Goal: Transaction & Acquisition: Download file/media

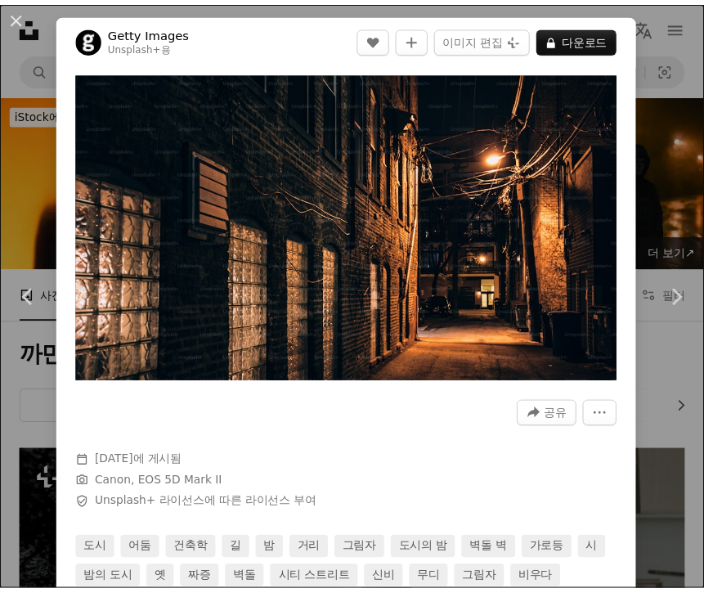
scroll to position [11495, 0]
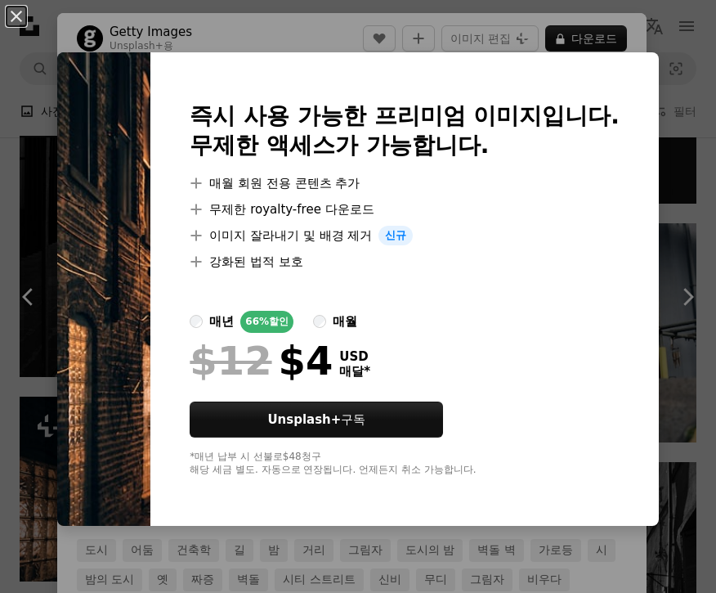
click at [651, 48] on div "An X shape 즉시 사용 가능한 프리미엄 이미지입니다. 무제한 액세스가 가능합니다. A plus sign 매월 회원 전용 콘텐츠 추가 A…" at bounding box center [358, 296] width 716 height 593
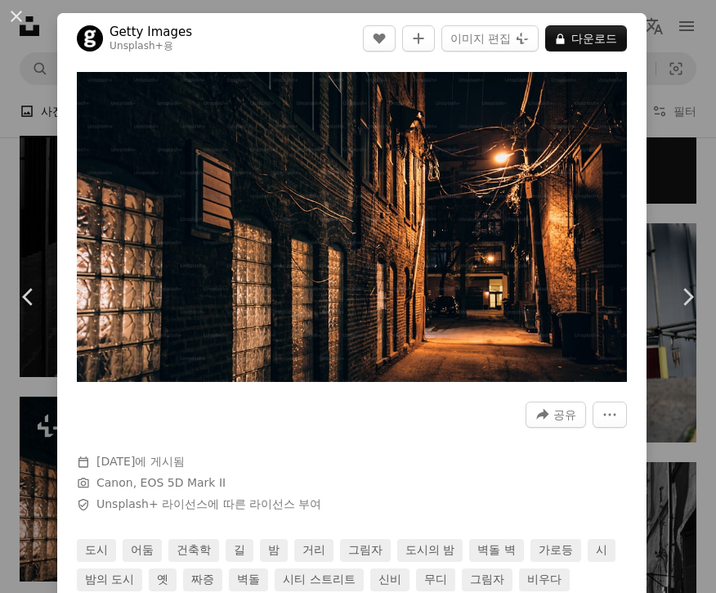
click at [658, 62] on div "An X shape Chevron left Chevron right Getty Images Unsplash+ 용 A heart A plus s…" at bounding box center [358, 296] width 716 height 593
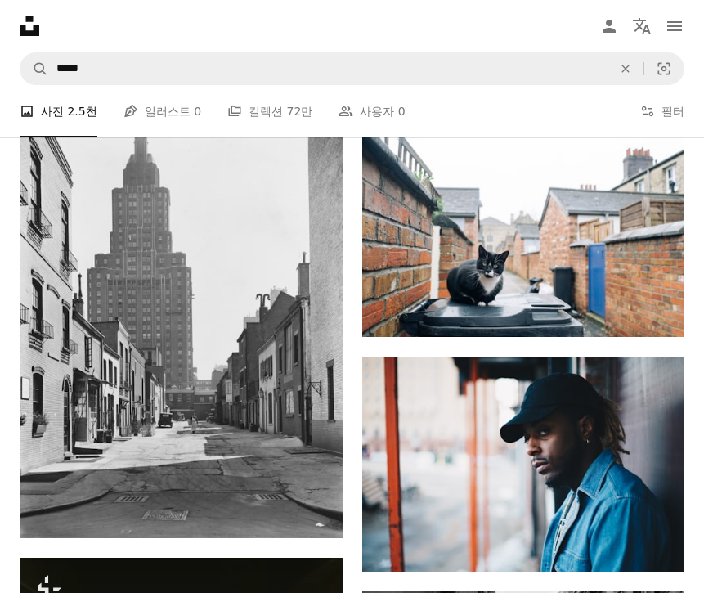
scroll to position [14997, 0]
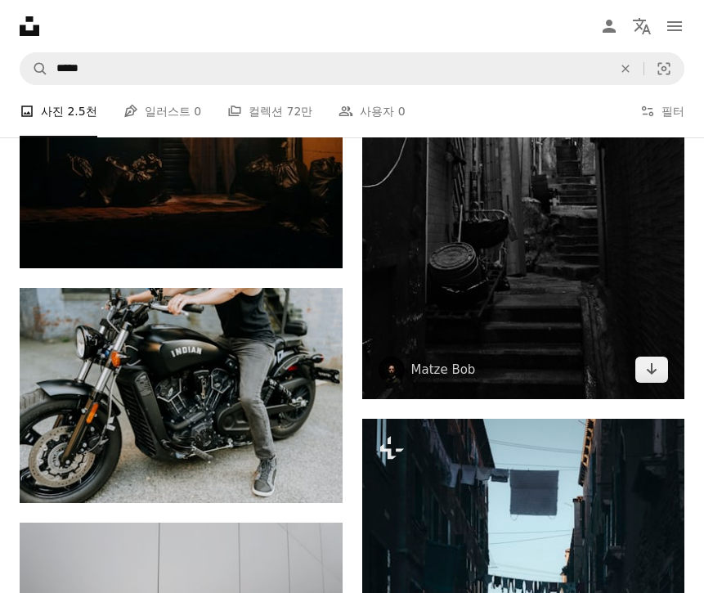
scroll to position [17868, 0]
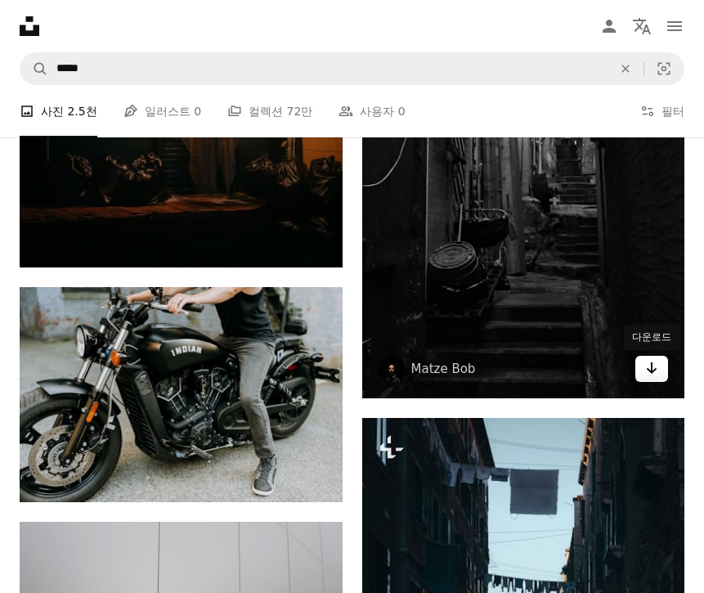
click at [649, 366] on icon "Arrow pointing down" at bounding box center [651, 368] width 13 height 20
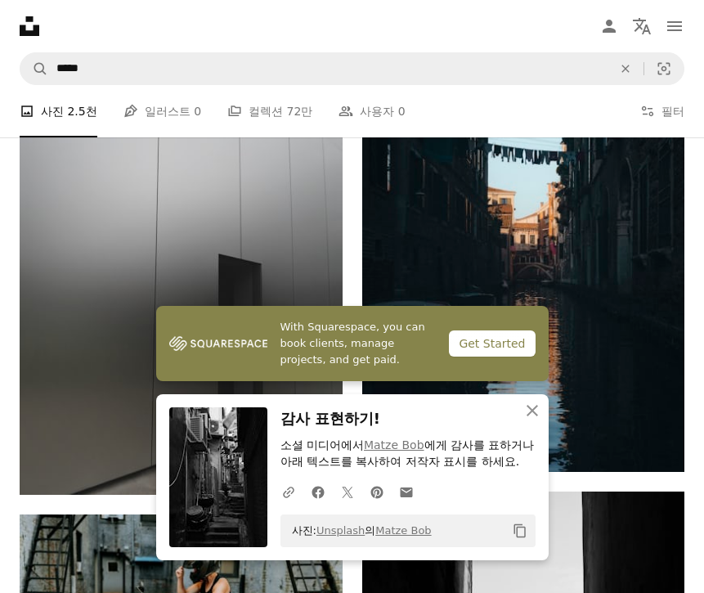
scroll to position [18299, 0]
click at [540, 401] on icon "An X shape" at bounding box center [533, 411] width 20 height 20
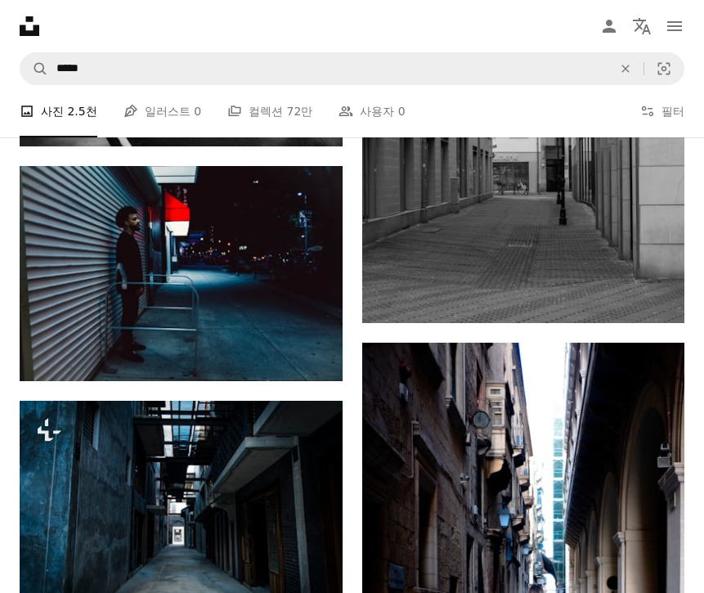
scroll to position [24923, 0]
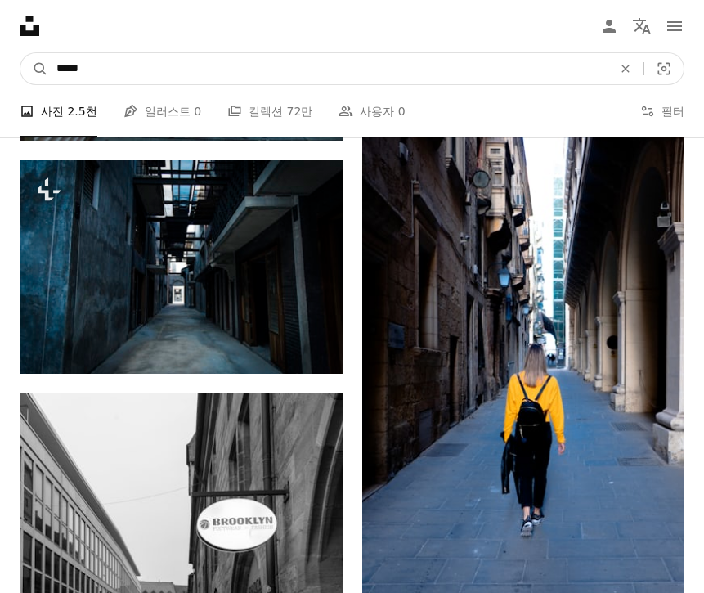
click at [75, 65] on input "*****" at bounding box center [327, 68] width 559 height 31
type input "*****"
click button "A magnifying glass" at bounding box center [34, 68] width 28 height 31
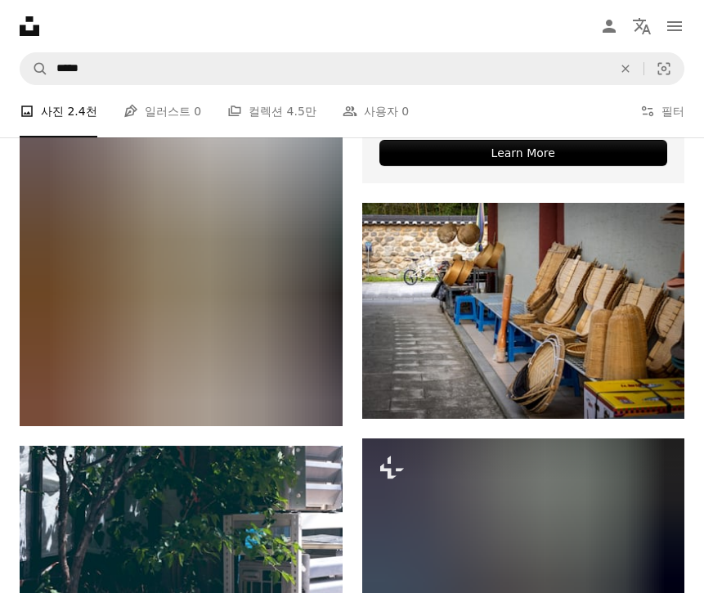
scroll to position [693, 0]
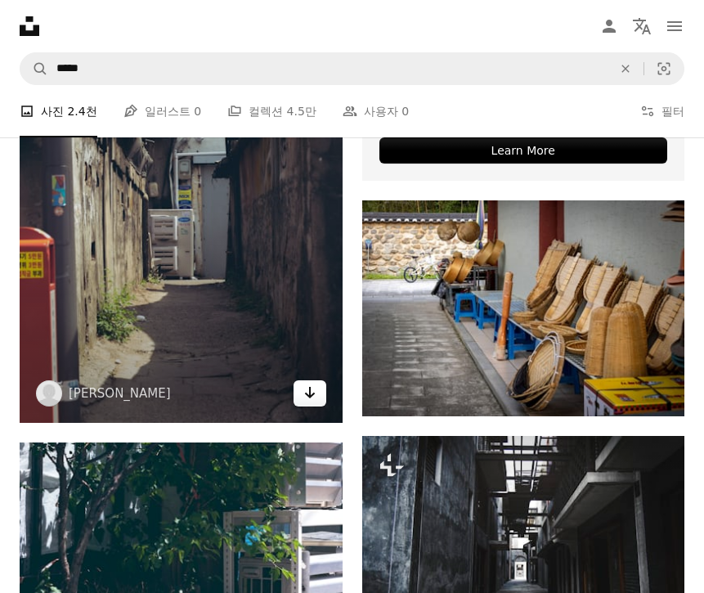
click at [306, 398] on icon "Arrow pointing down" at bounding box center [309, 393] width 13 height 20
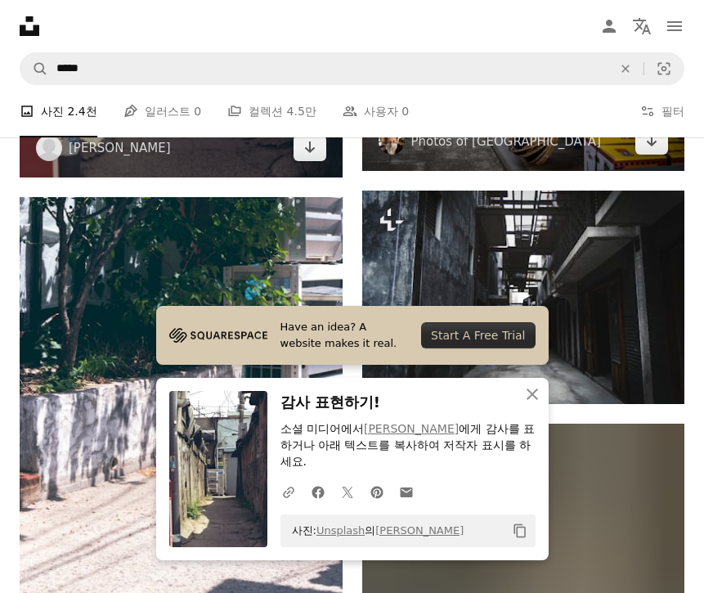
scroll to position [945, 0]
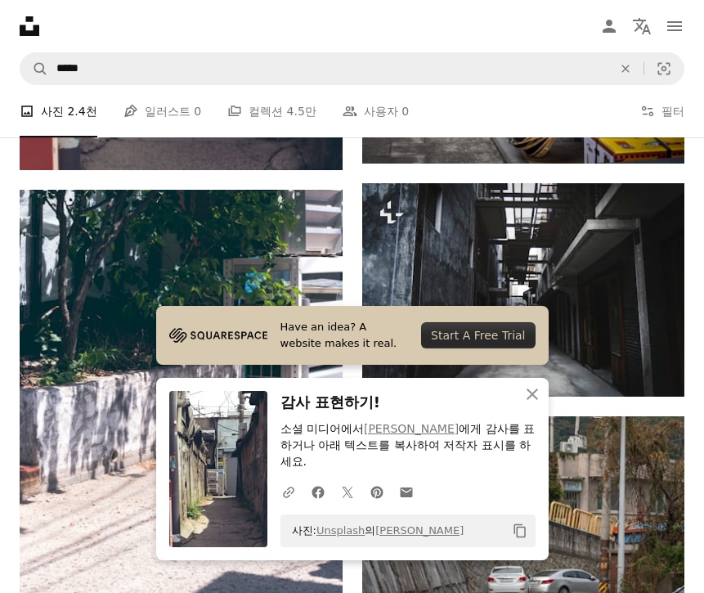
click at [528, 391] on icon "button" at bounding box center [532, 393] width 11 height 11
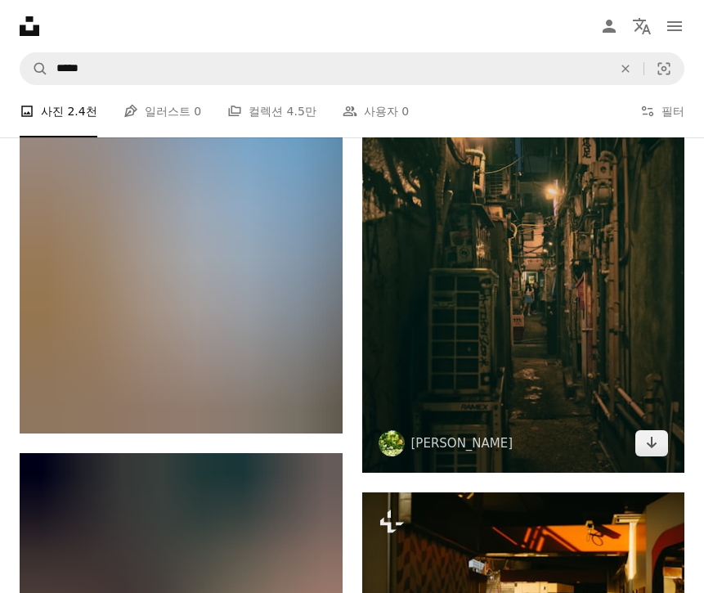
scroll to position [13180, 0]
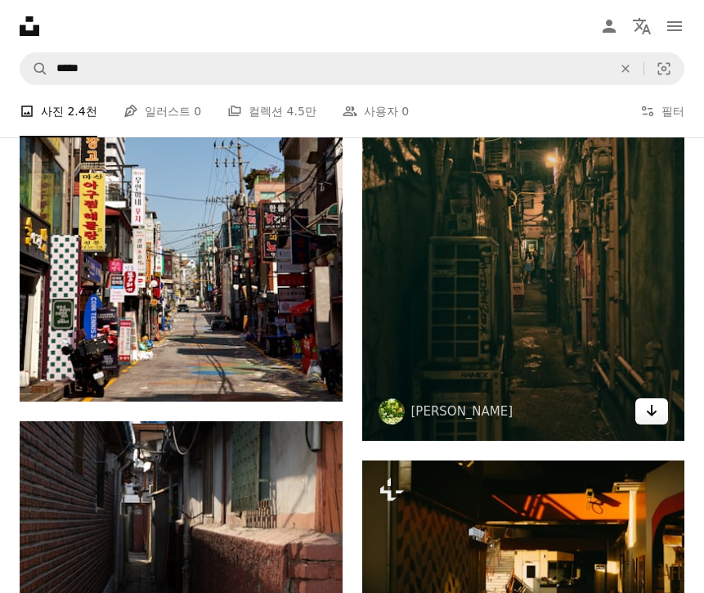
click at [649, 415] on icon "Arrow pointing down" at bounding box center [651, 411] width 13 height 20
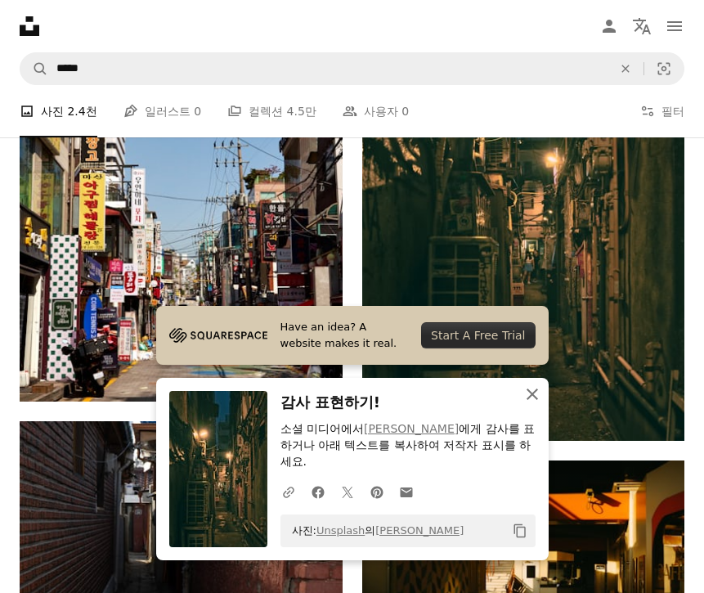
click at [532, 387] on icon "An X shape" at bounding box center [533, 394] width 20 height 20
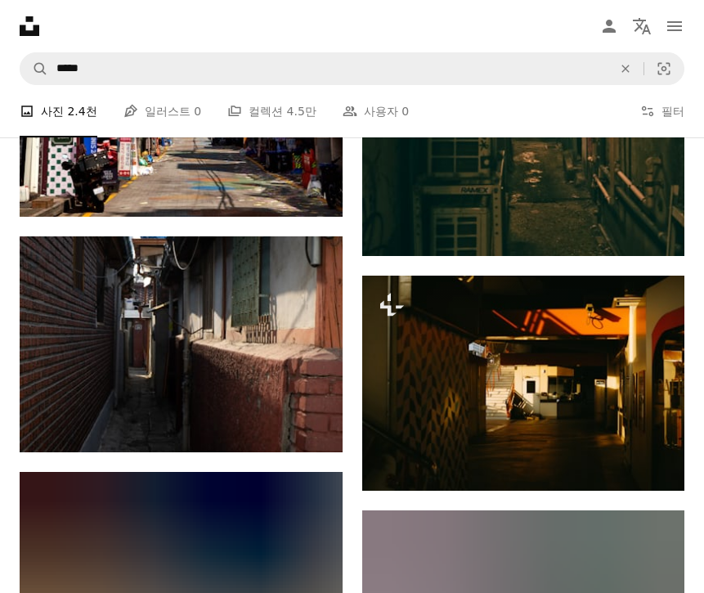
scroll to position [13375, 0]
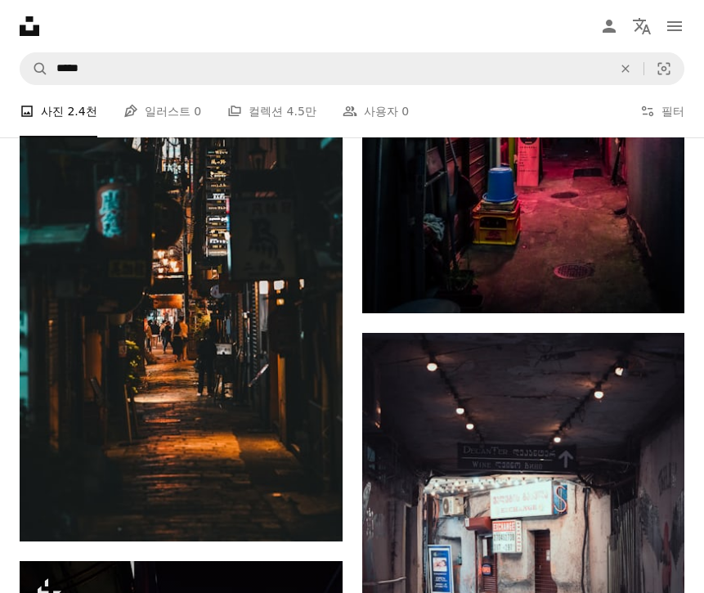
scroll to position [26010, 0]
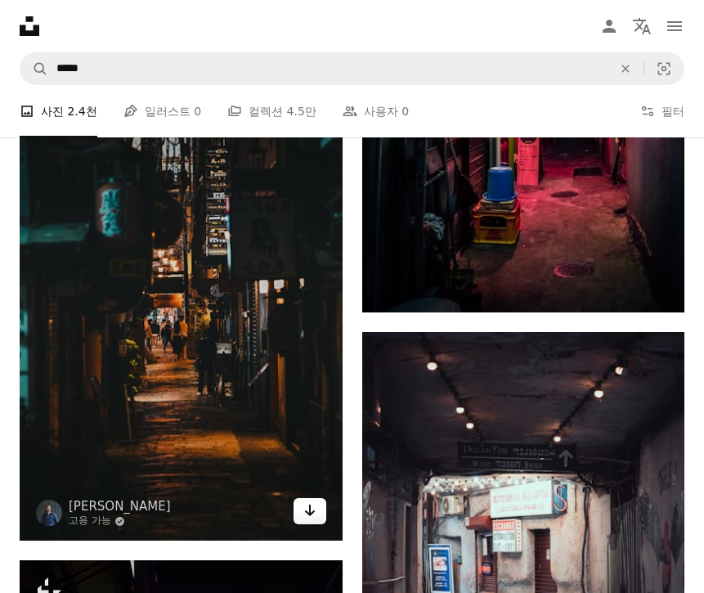
click at [310, 514] on icon "다운로드" at bounding box center [309, 510] width 11 height 11
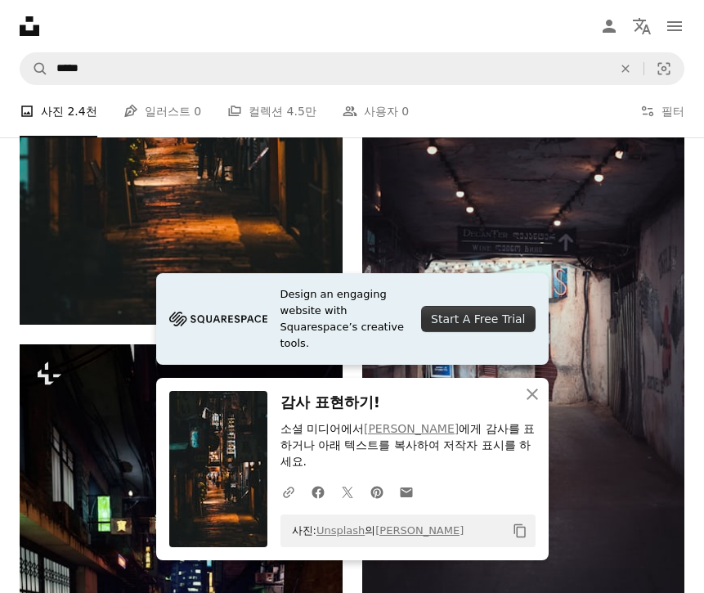
scroll to position [26237, 0]
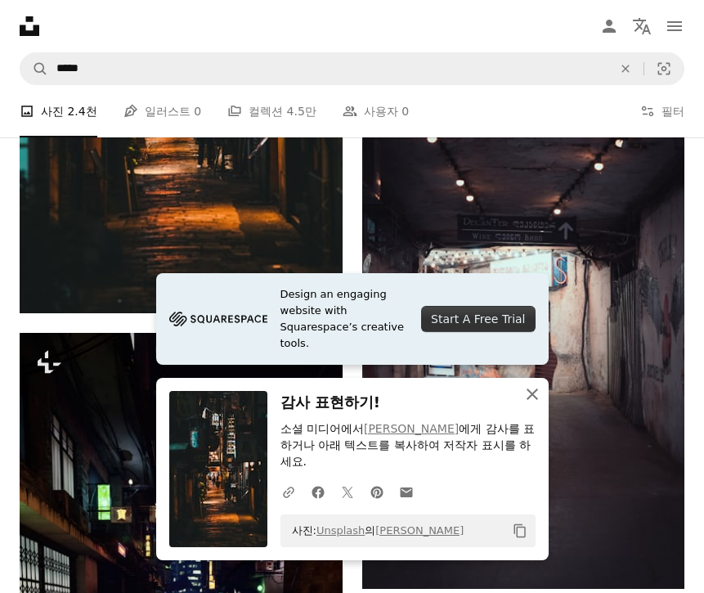
click at [539, 393] on icon "An X shape" at bounding box center [533, 394] width 20 height 20
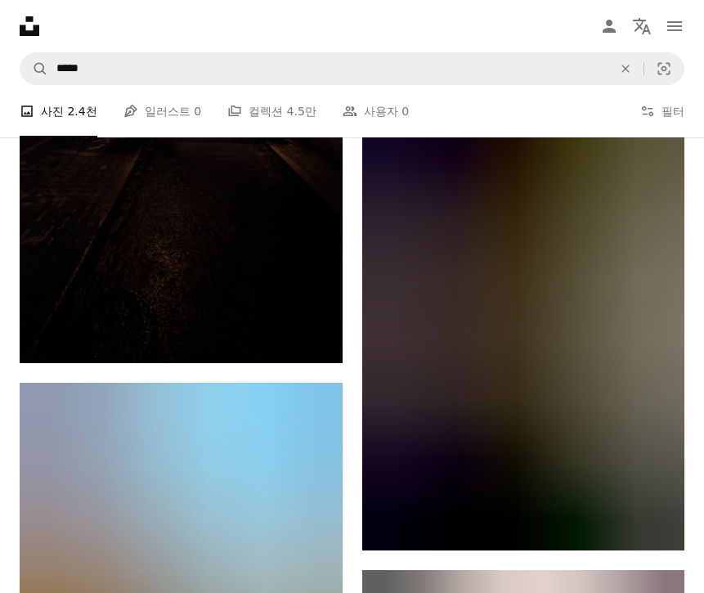
scroll to position [26781, 0]
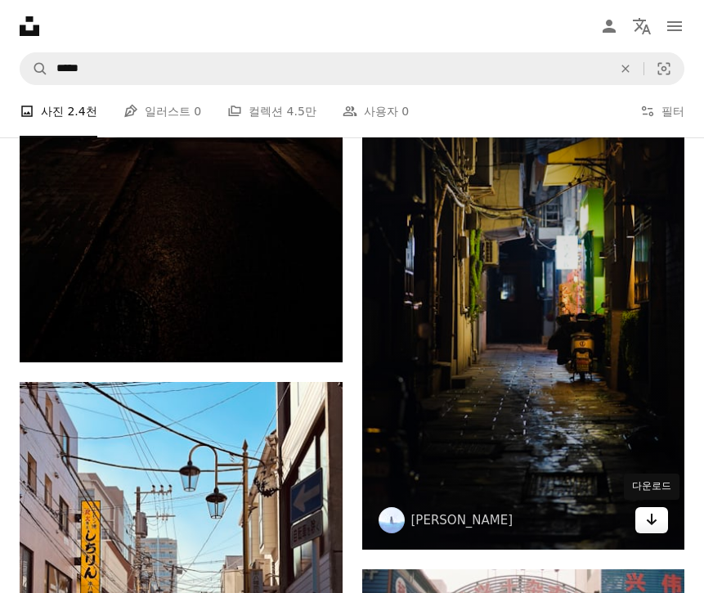
click at [646, 527] on icon "Arrow pointing down" at bounding box center [651, 520] width 13 height 20
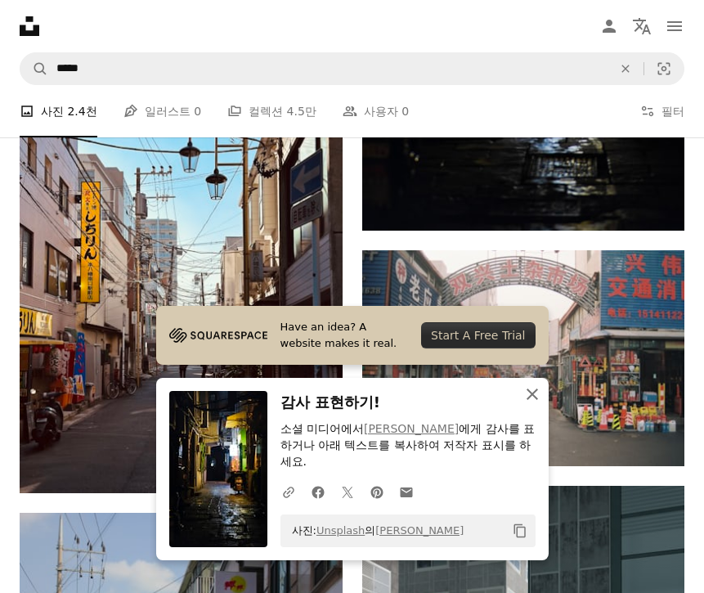
scroll to position [27123, 0]
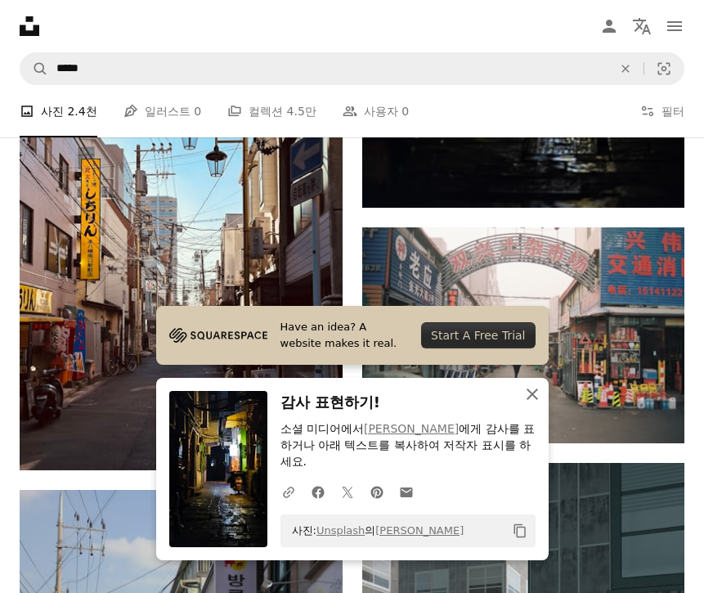
click at [532, 399] on icon "An X shape" at bounding box center [533, 394] width 20 height 20
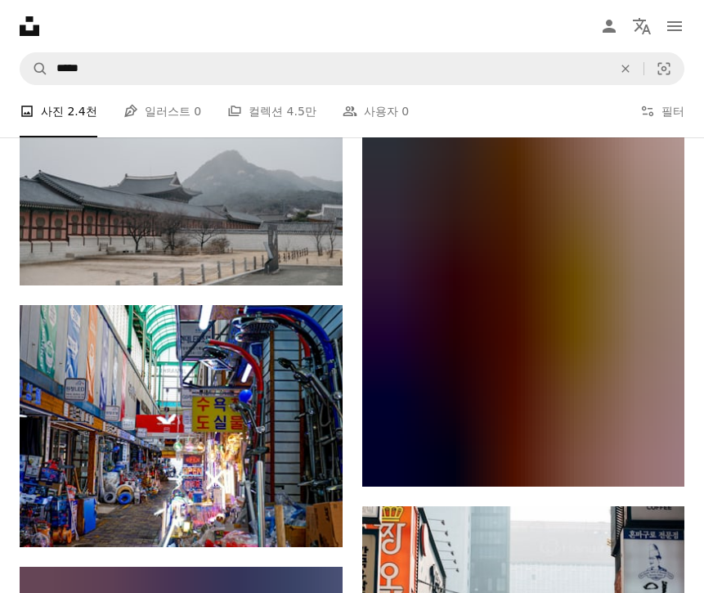
scroll to position [38050, 0]
